Goal: Transaction & Acquisition: Purchase product/service

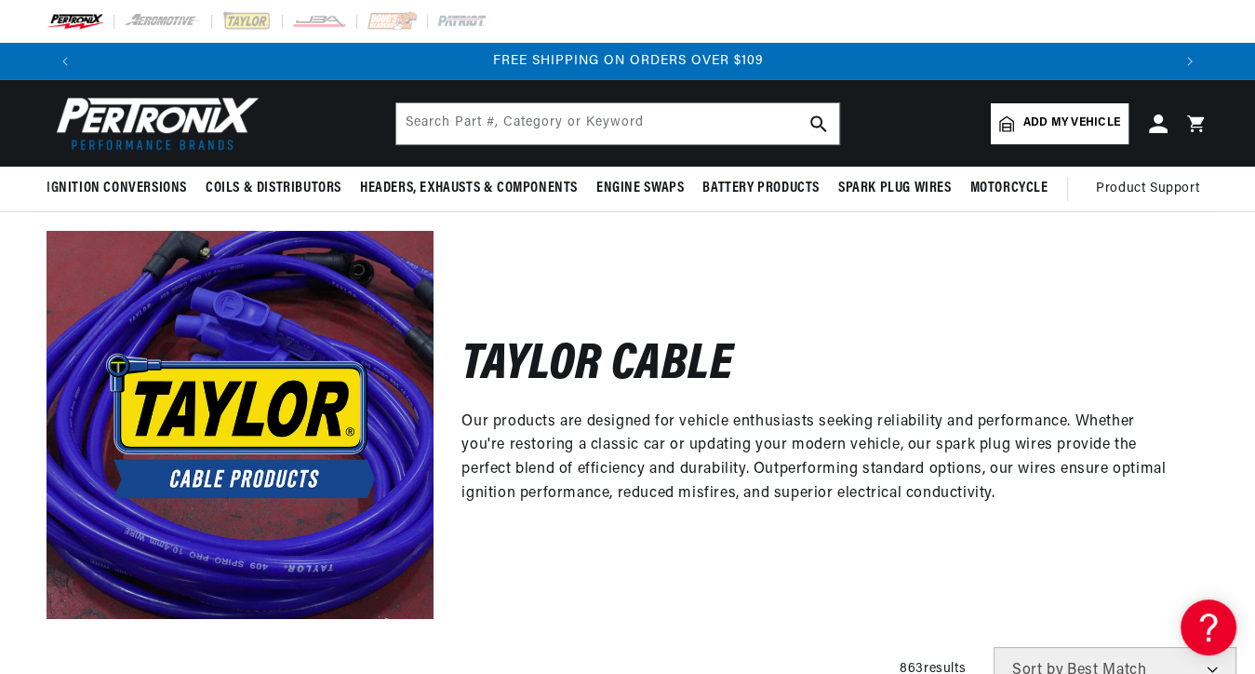
scroll to position [0, 2177]
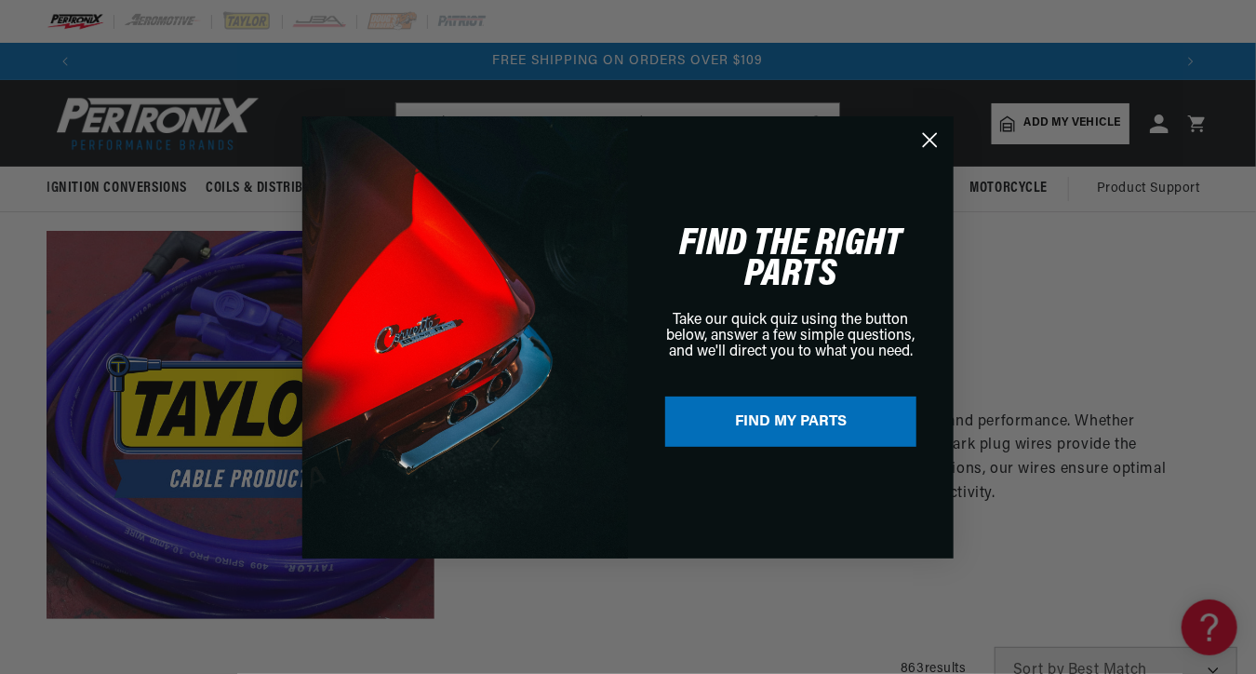
click at [929, 135] on circle "Close dialog" at bounding box center [930, 139] width 31 height 31
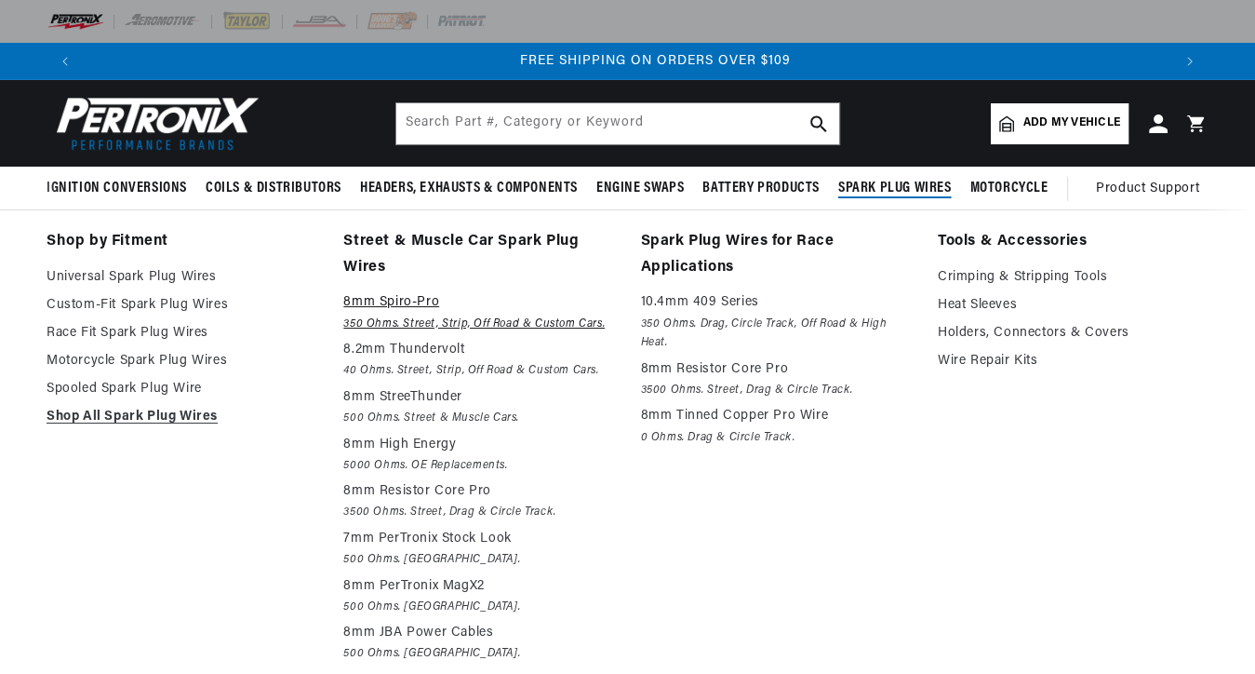
scroll to position [0, 2174]
click at [398, 296] on p "8mm Spiro-Pro" at bounding box center [478, 302] width 271 height 22
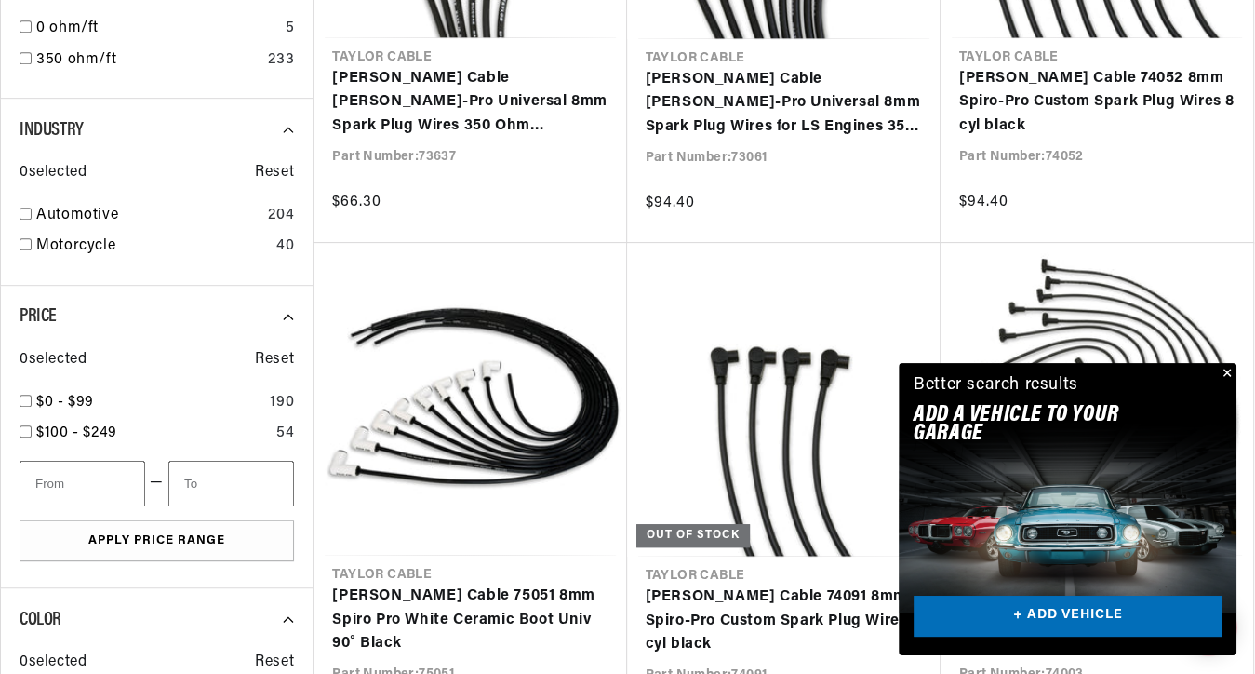
click at [1224, 368] on button "Close" at bounding box center [1225, 374] width 22 height 22
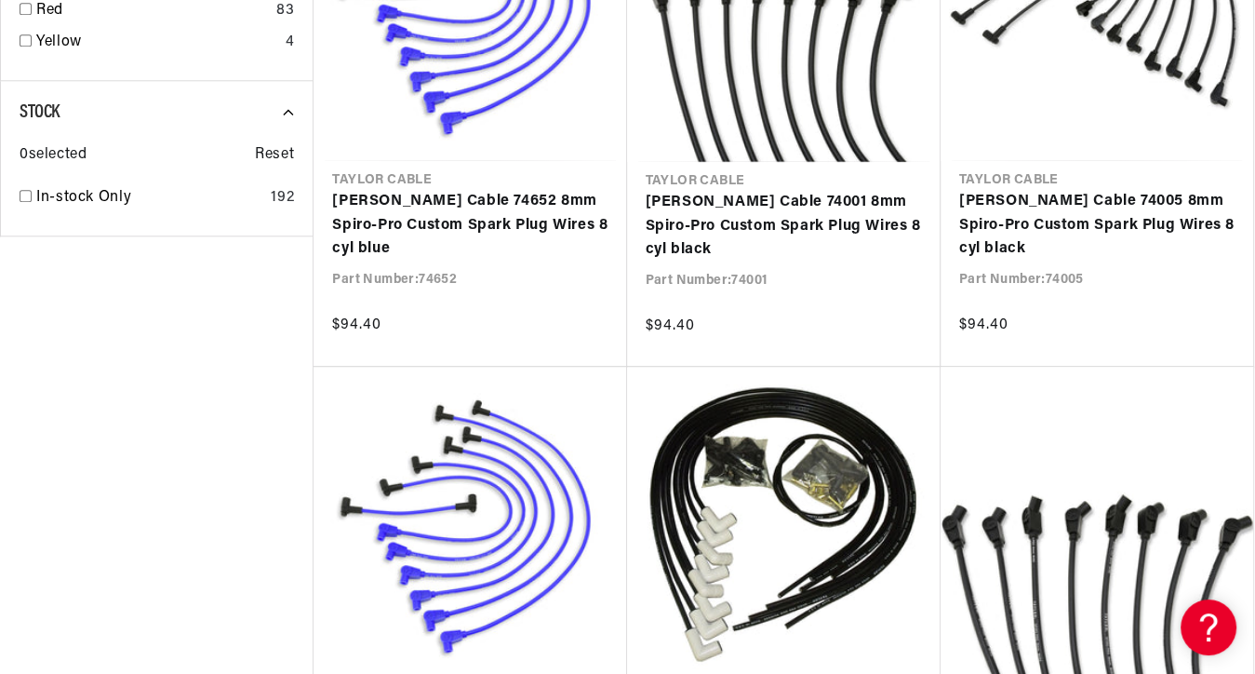
scroll to position [1861, 0]
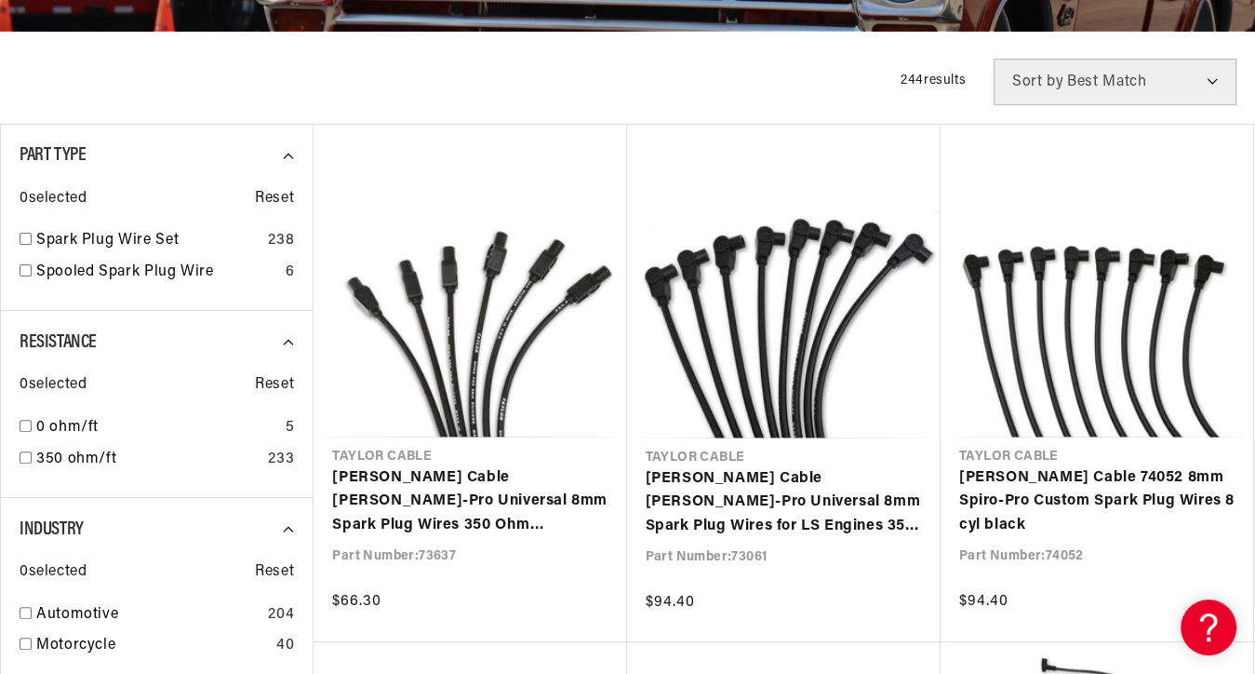
scroll to position [558, 0]
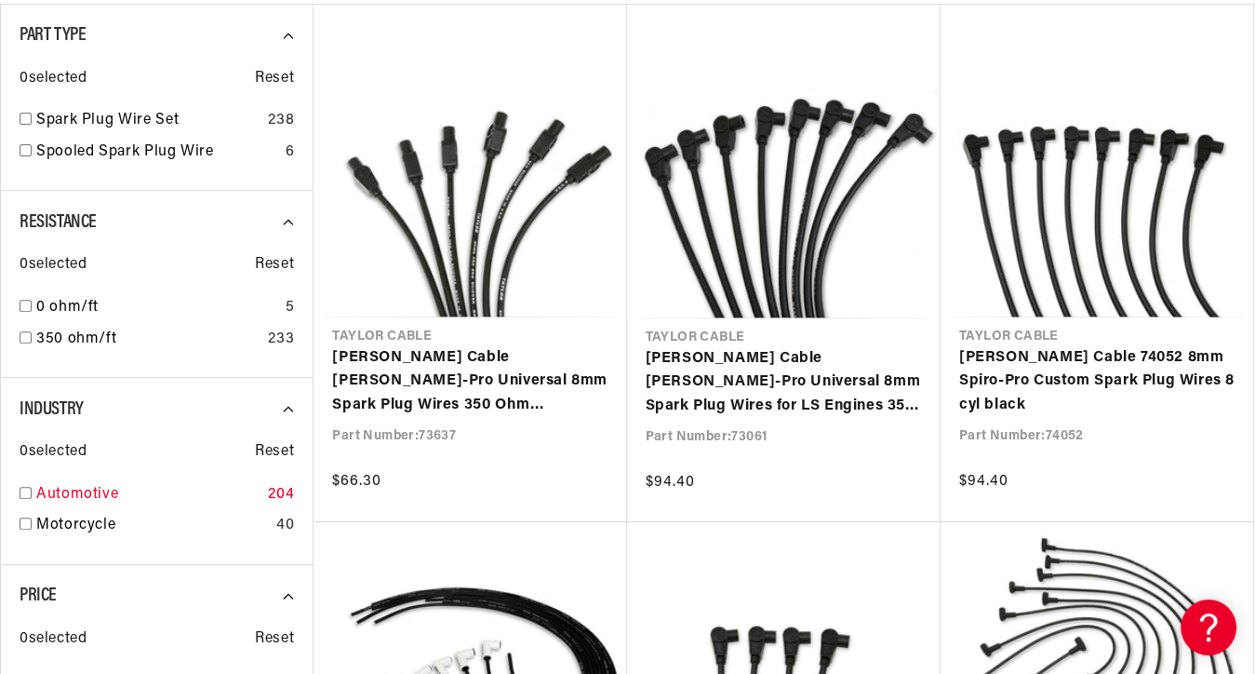
click at [29, 487] on input "checkbox" at bounding box center [26, 493] width 12 height 12
checkbox input "true"
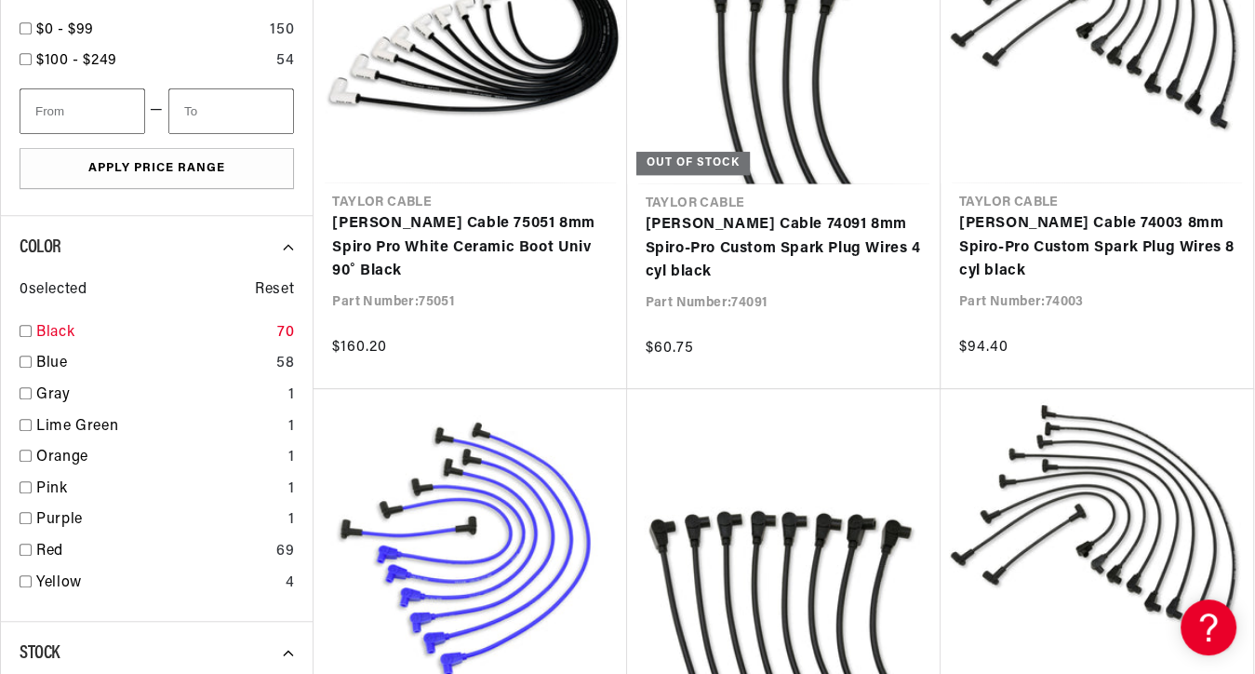
click at [27, 329] on input "checkbox" at bounding box center [26, 331] width 12 height 12
checkbox input "true"
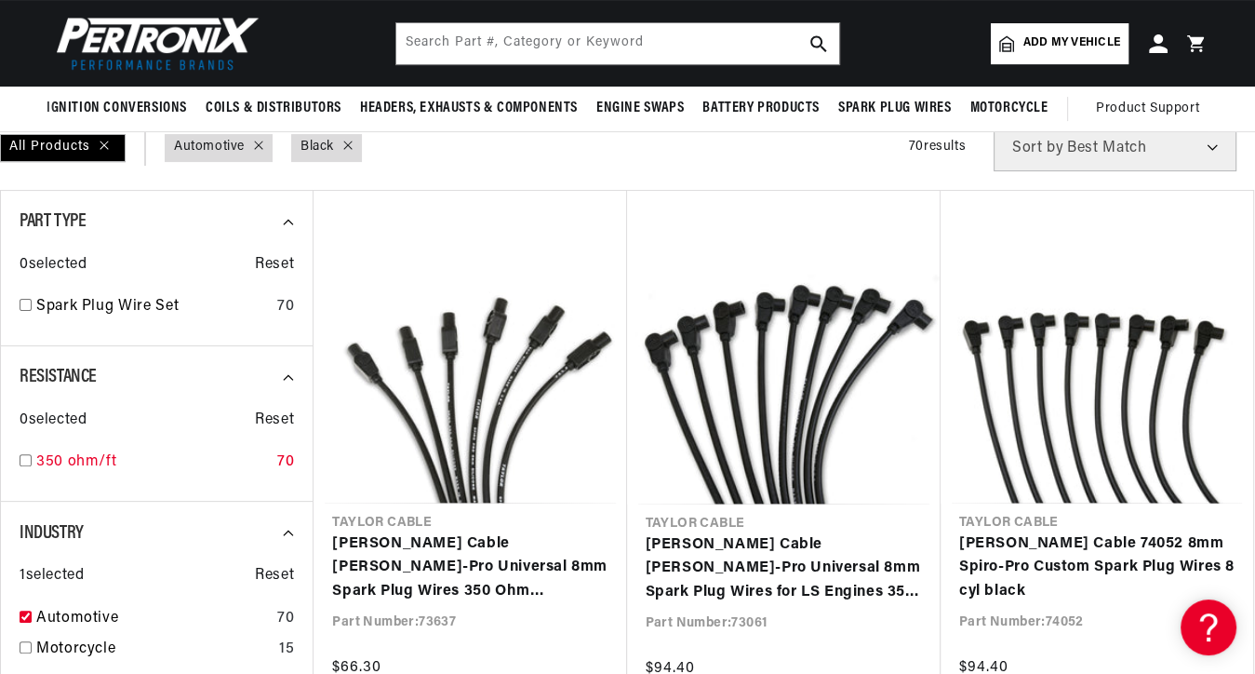
scroll to position [0, 1087]
click at [22, 456] on input "checkbox" at bounding box center [26, 460] width 12 height 12
checkbox input "true"
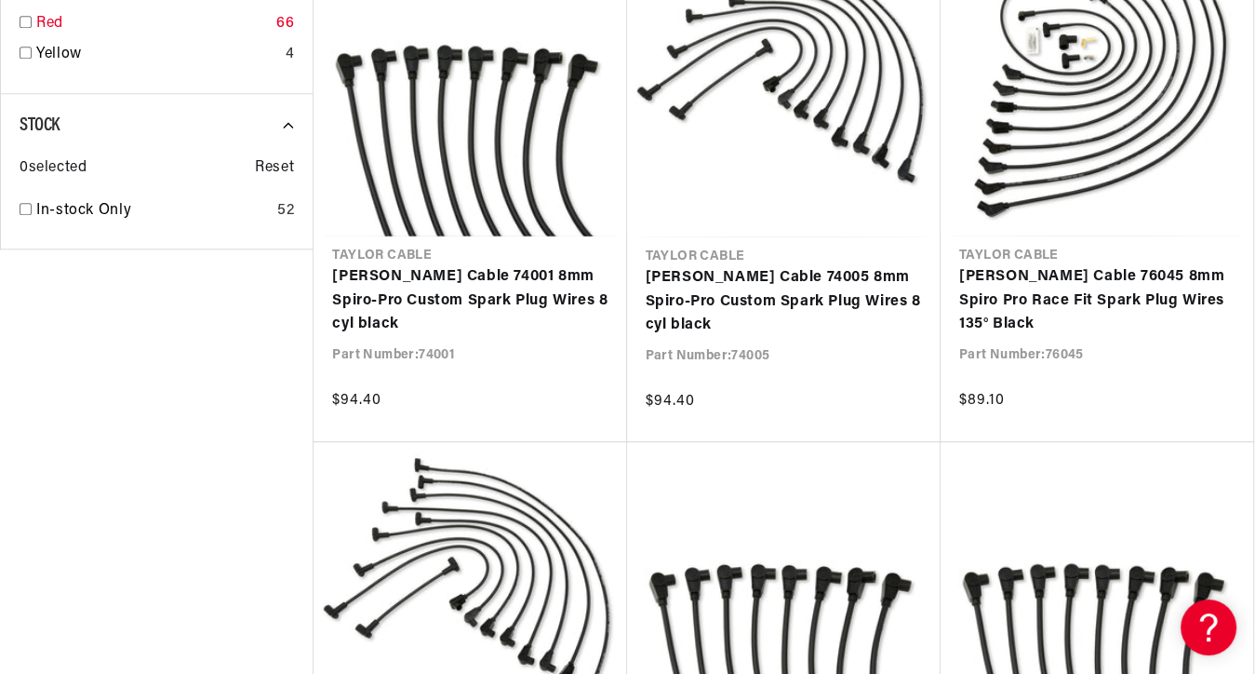
scroll to position [0, 2174]
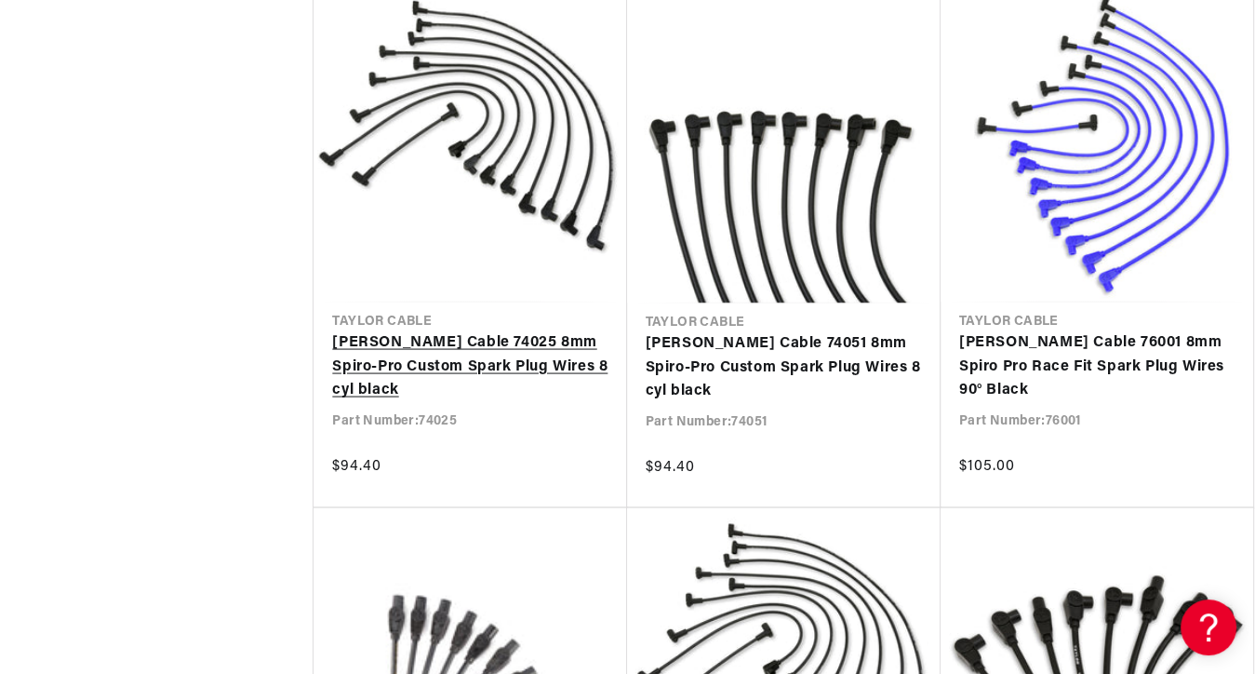
click at [488, 331] on link "[PERSON_NAME] Cable 74025 8mm Spiro-Pro Custom Spark Plug Wires 8 cyl black" at bounding box center [469, 367] width 275 height 72
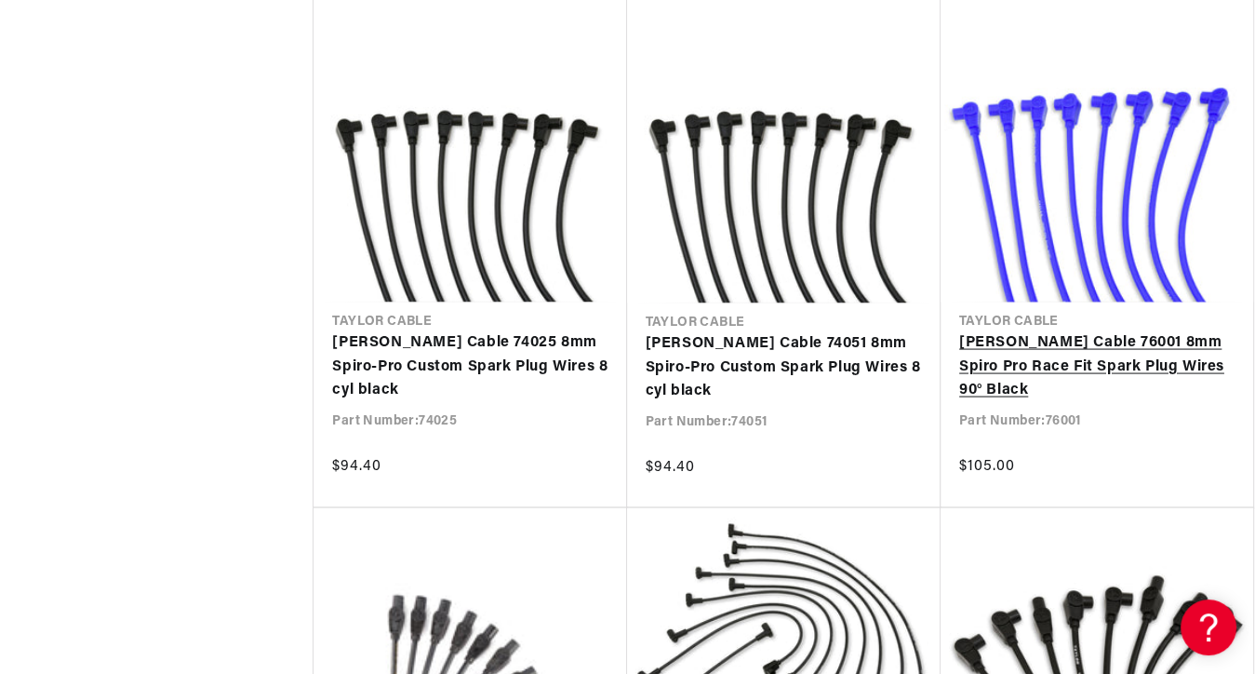
scroll to position [0, 2174]
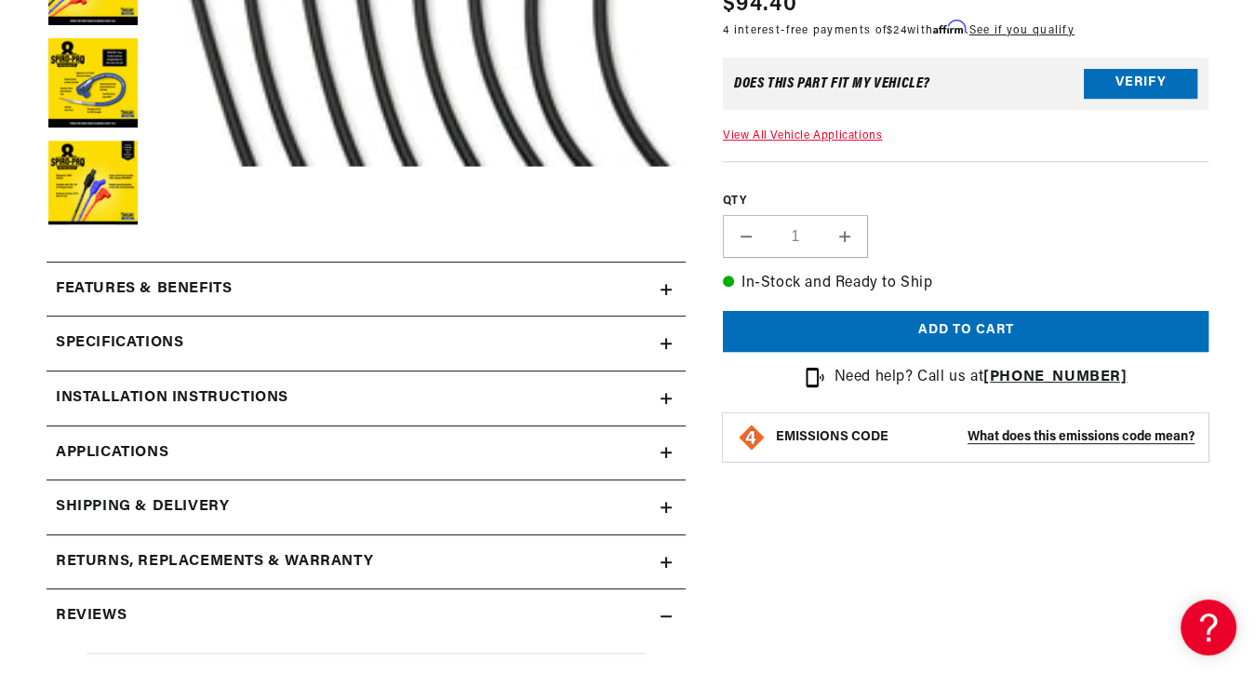
click at [666, 339] on icon at bounding box center [666, 343] width 0 height 11
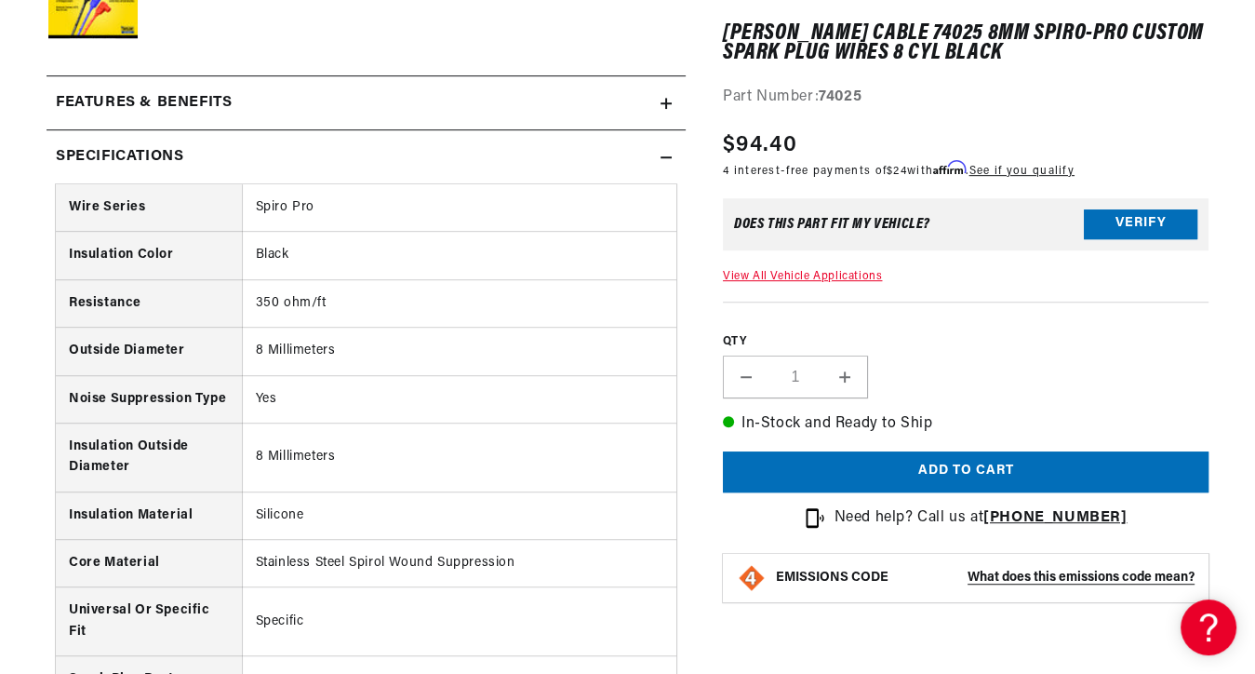
scroll to position [0, 2174]
